Goal: Information Seeking & Learning: Learn about a topic

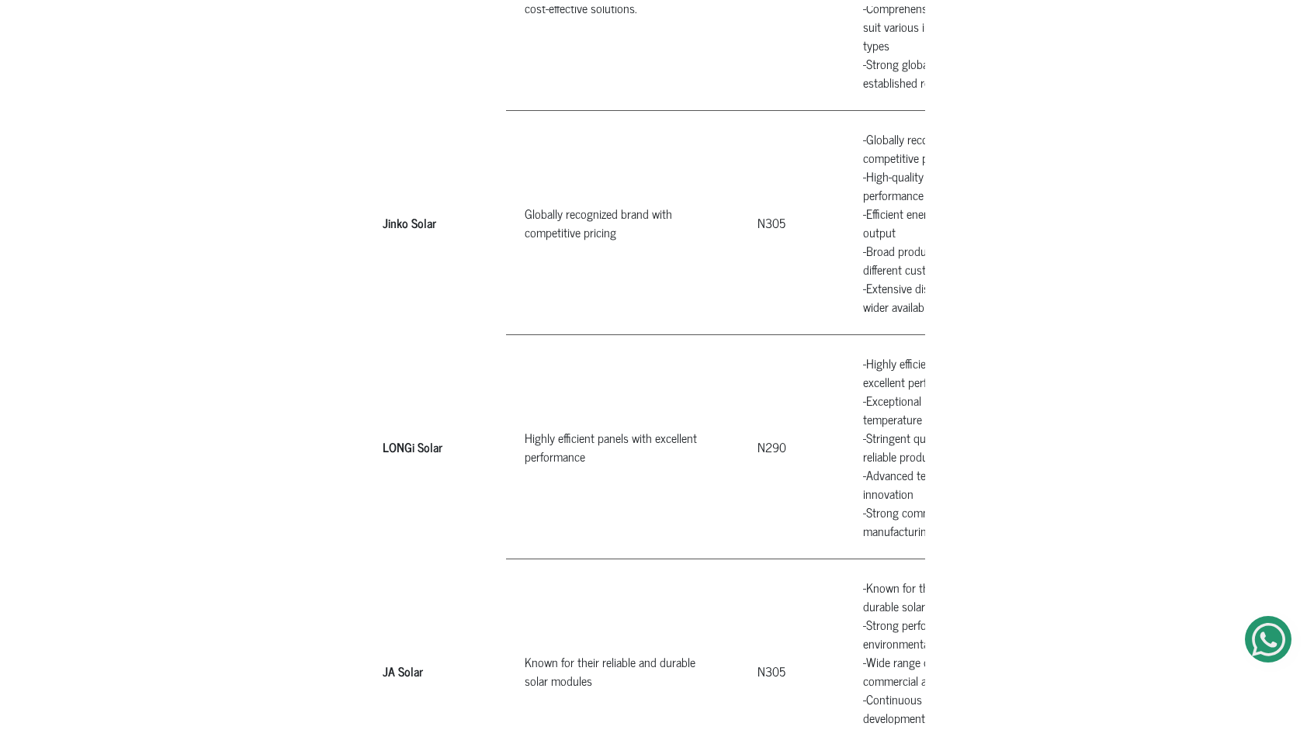
scroll to position [1552, 0]
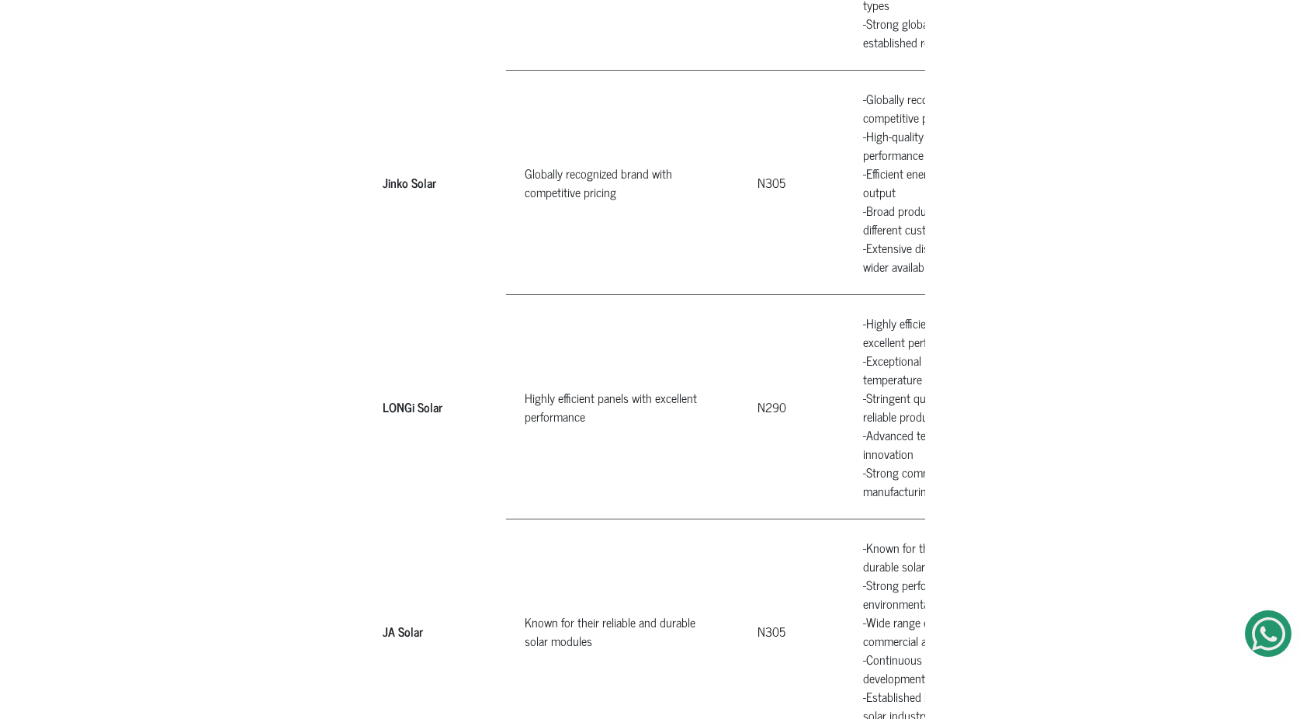
click at [875, 300] on td "-Highly efficient panels with excellent performance -Exceptional low-light and …" at bounding box center [960, 406] width 233 height 224
click at [770, 387] on td "N290" at bounding box center [792, 406] width 106 height 224
click at [775, 387] on td "N290" at bounding box center [792, 406] width 106 height 224
click at [778, 386] on td "N290" at bounding box center [792, 406] width 106 height 224
drag, startPoint x: 383, startPoint y: 380, endPoint x: 439, endPoint y: 380, distance: 55.9
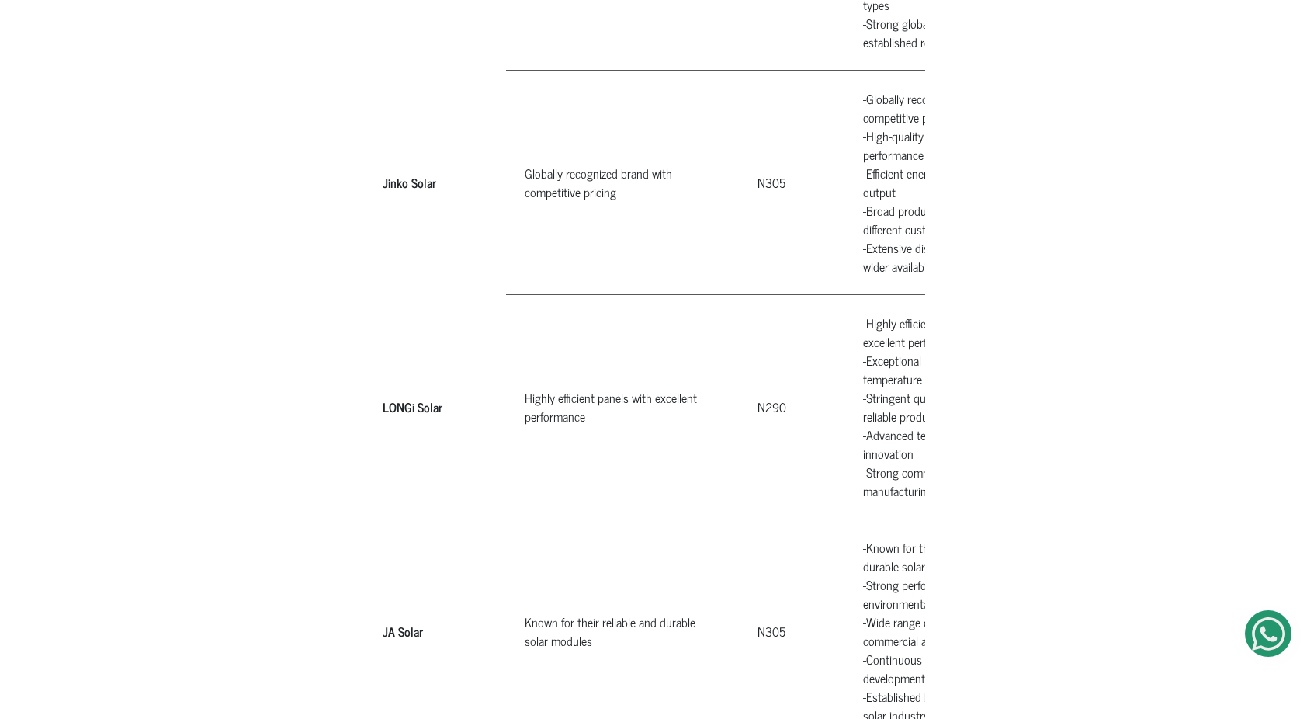
click at [439, 380] on th "LONGi Solar" at bounding box center [444, 406] width 124 height 224
drag, startPoint x: 439, startPoint y: 380, endPoint x: 456, endPoint y: 425, distance: 47.1
click at [456, 425] on th "LONGi Solar" at bounding box center [444, 406] width 124 height 224
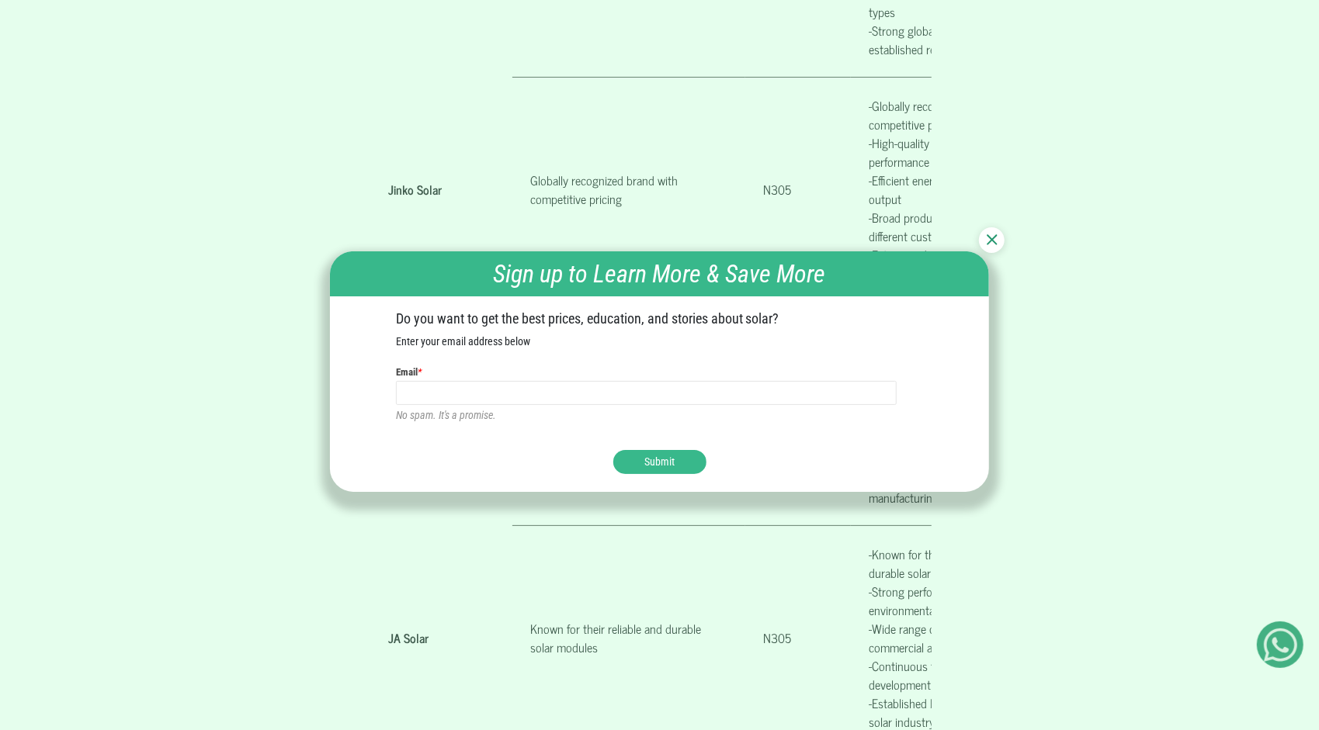
drag, startPoint x: 386, startPoint y: 379, endPoint x: 421, endPoint y: 379, distance: 34.9
click at [421, 379] on div "Do you want to get the best prices, education, and stories about solar? Enter y…" at bounding box center [660, 373] width 660 height 154
click at [990, 239] on img at bounding box center [991, 239] width 11 height 11
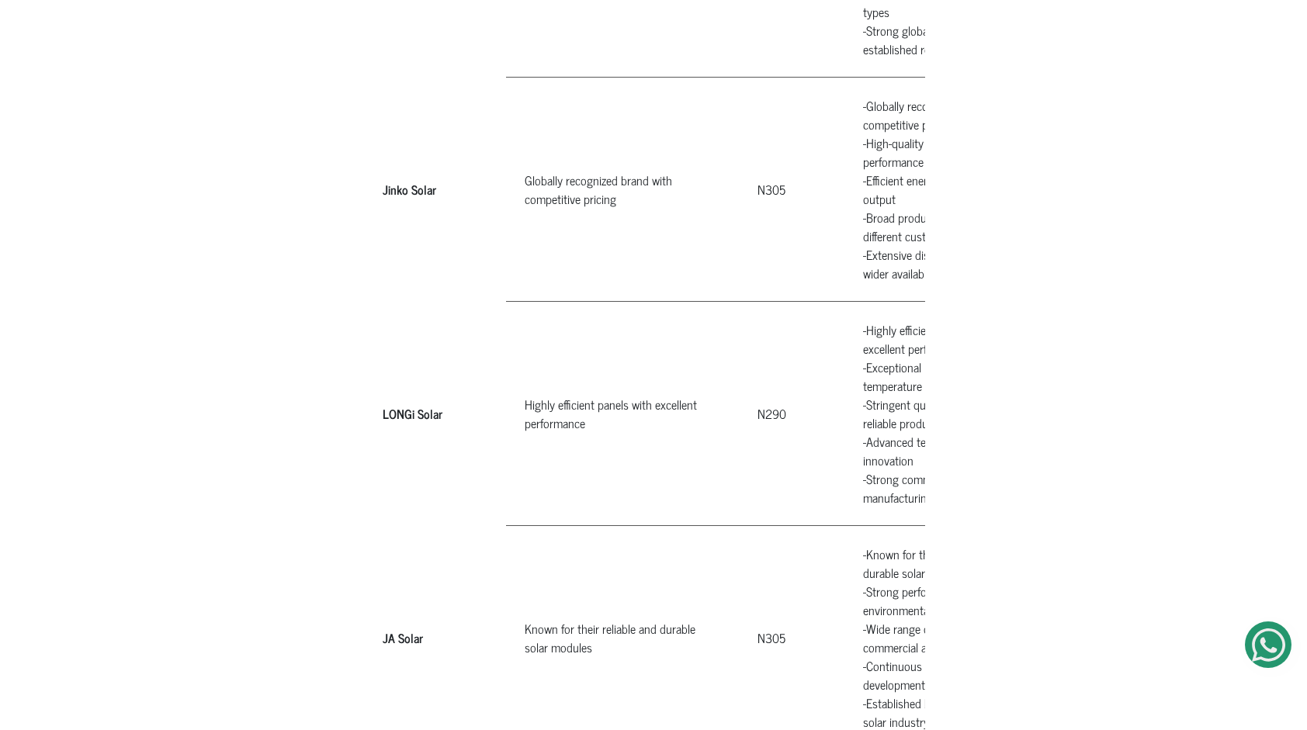
drag, startPoint x: 380, startPoint y: 379, endPoint x: 427, endPoint y: 383, distance: 46.8
drag, startPoint x: 427, startPoint y: 383, endPoint x: 446, endPoint y: 380, distance: 18.9
click at [430, 387] on th "LONGi Solar" at bounding box center [444, 413] width 124 height 224
click at [444, 380] on th "LONGi Solar" at bounding box center [444, 413] width 124 height 224
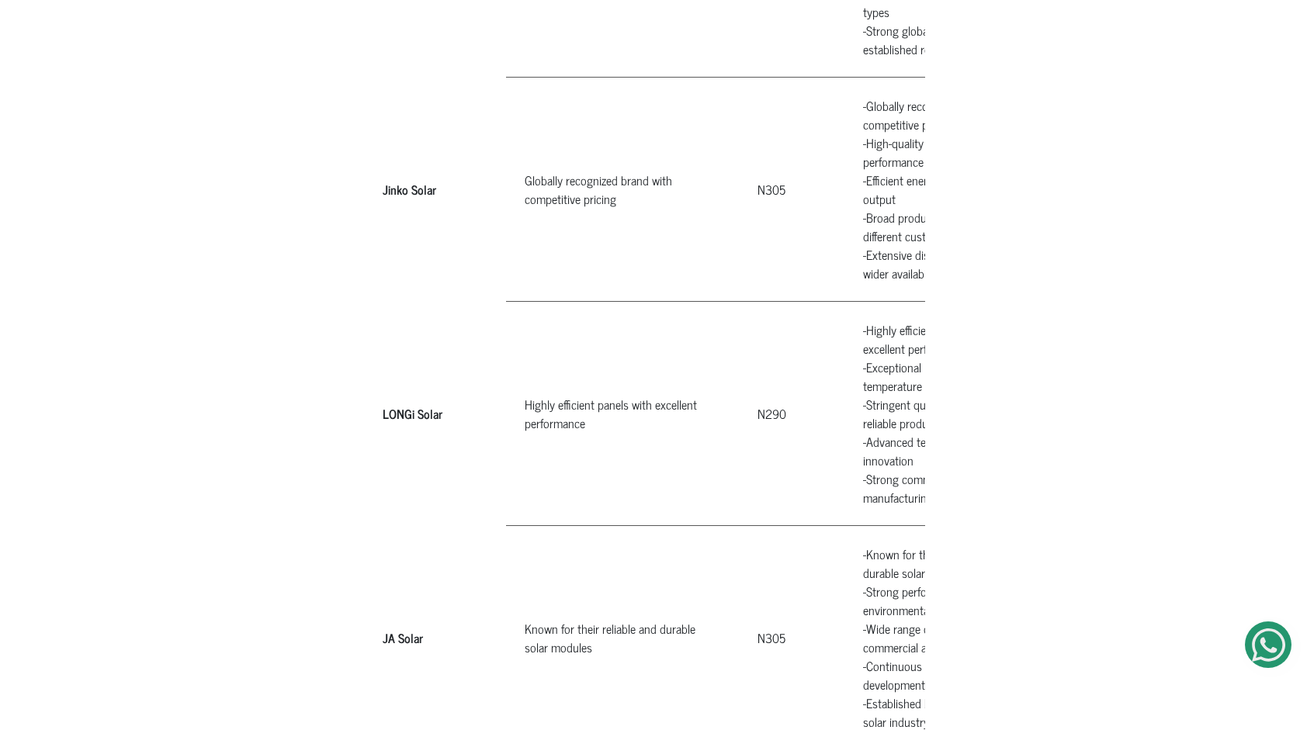
drag, startPoint x: 439, startPoint y: 380, endPoint x: 385, endPoint y: 382, distance: 54.4
click at [385, 382] on th "LONGi Solar" at bounding box center [444, 413] width 124 height 224
copy th "LONGi Sola"
